Goal: Check status: Check status

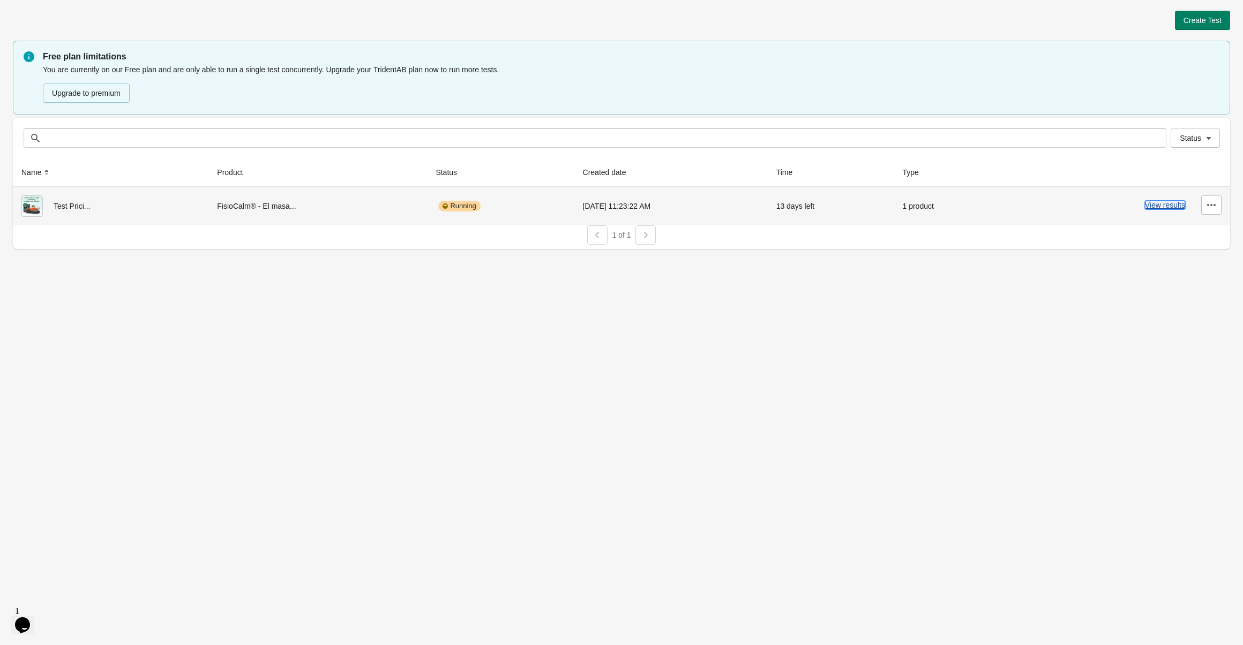
click at [1169, 203] on button "View results" at bounding box center [1165, 205] width 40 height 9
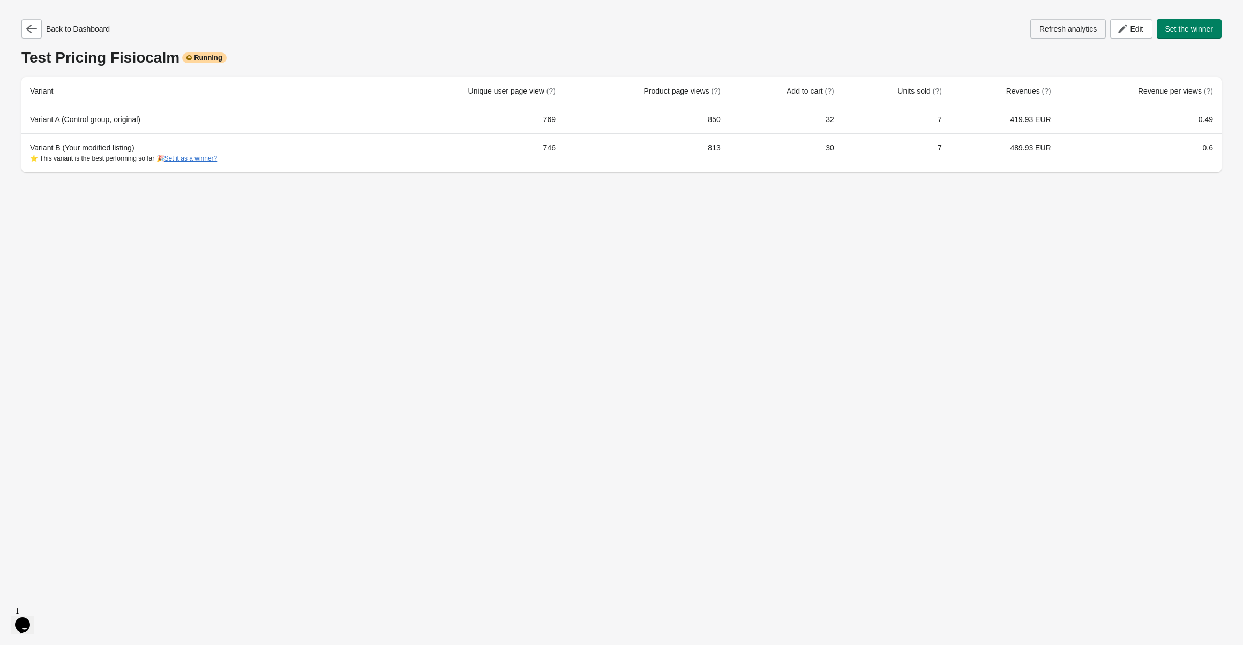
click at [1066, 36] on button "Refresh analytics" at bounding box center [1068, 28] width 76 height 19
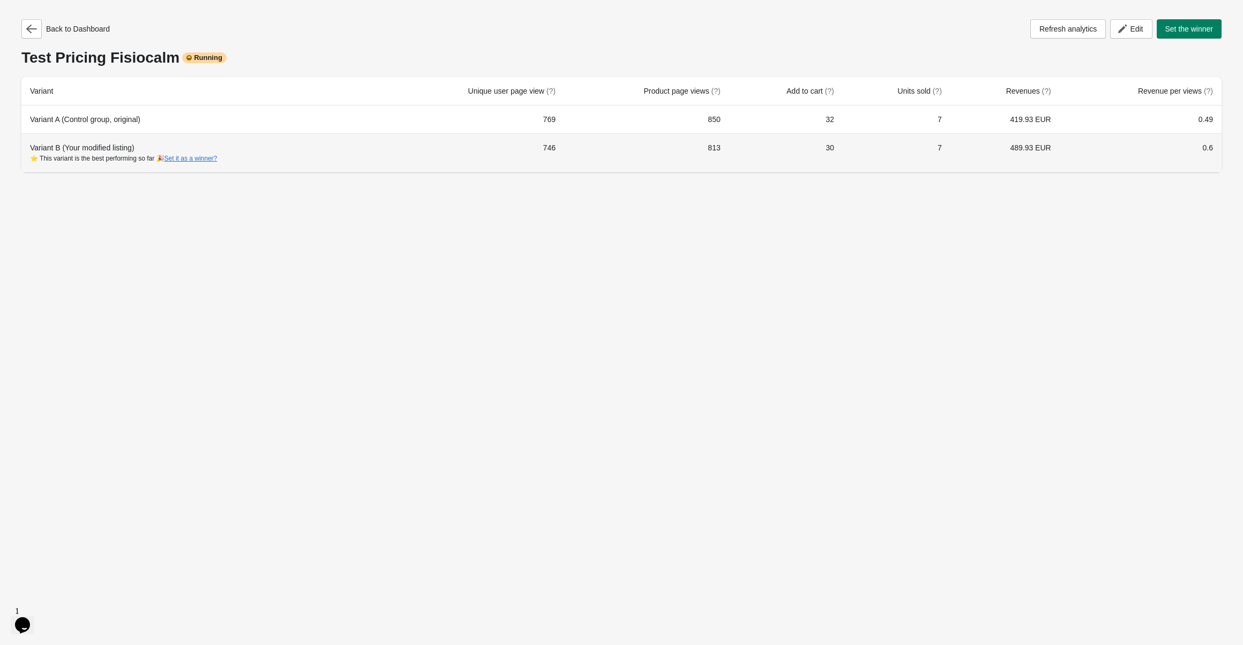
click at [108, 147] on div "Variant B (Your modified listing) ⭐ This variant is the best performing so far …" at bounding box center [201, 152] width 342 height 21
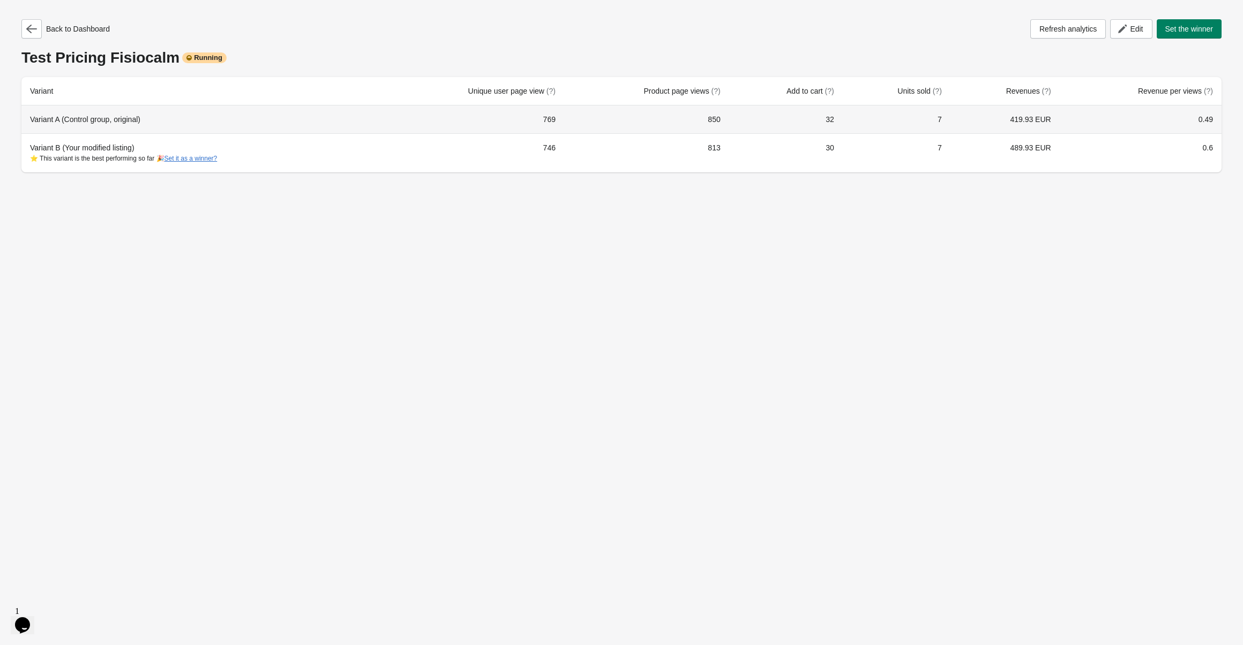
click at [147, 125] on th "Variant A (Control group, original)" at bounding box center [200, 120] width 359 height 28
